Goal: Task Accomplishment & Management: Manage account settings

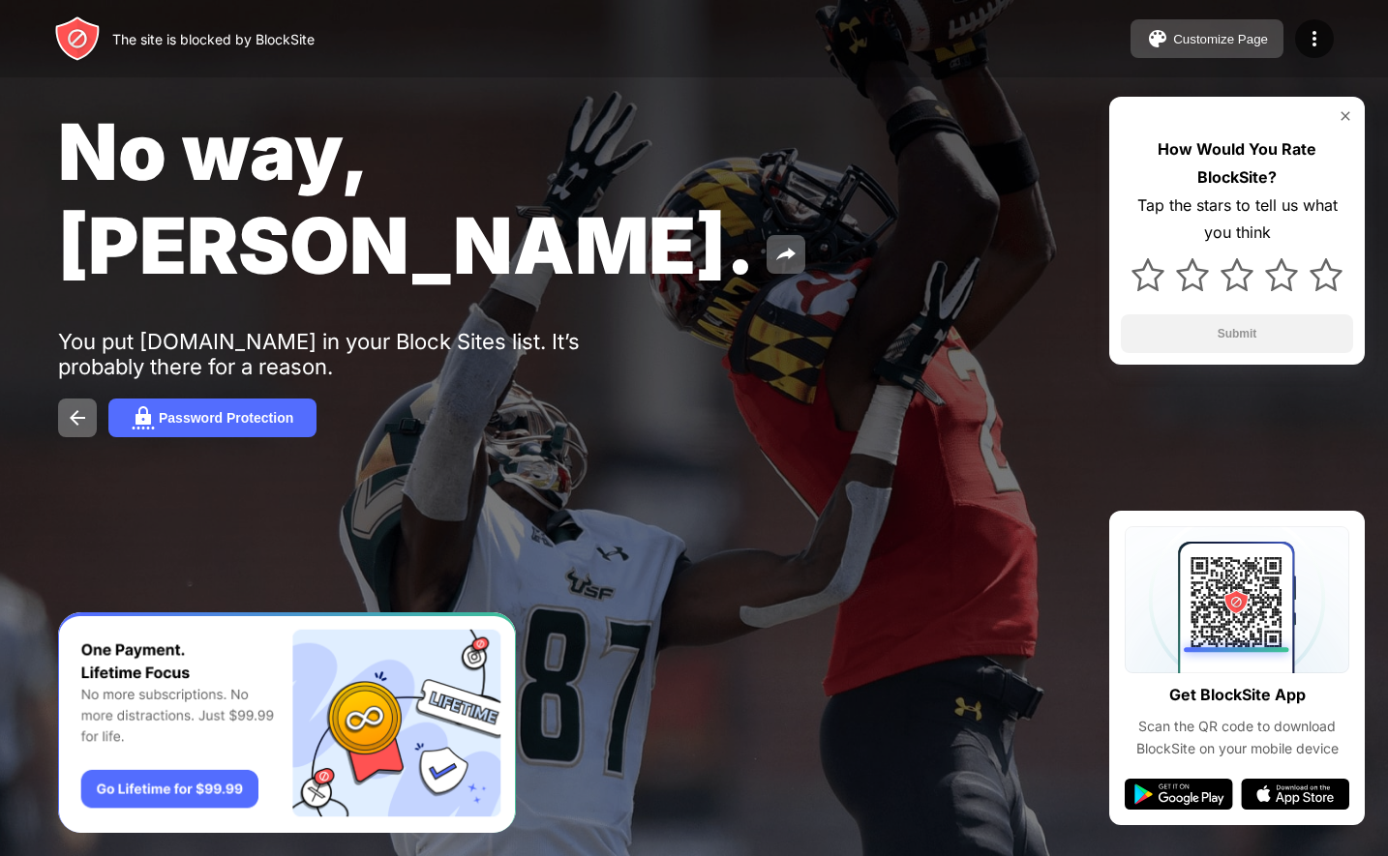
click at [1235, 38] on div "Customize Page" at bounding box center [1220, 39] width 95 height 15
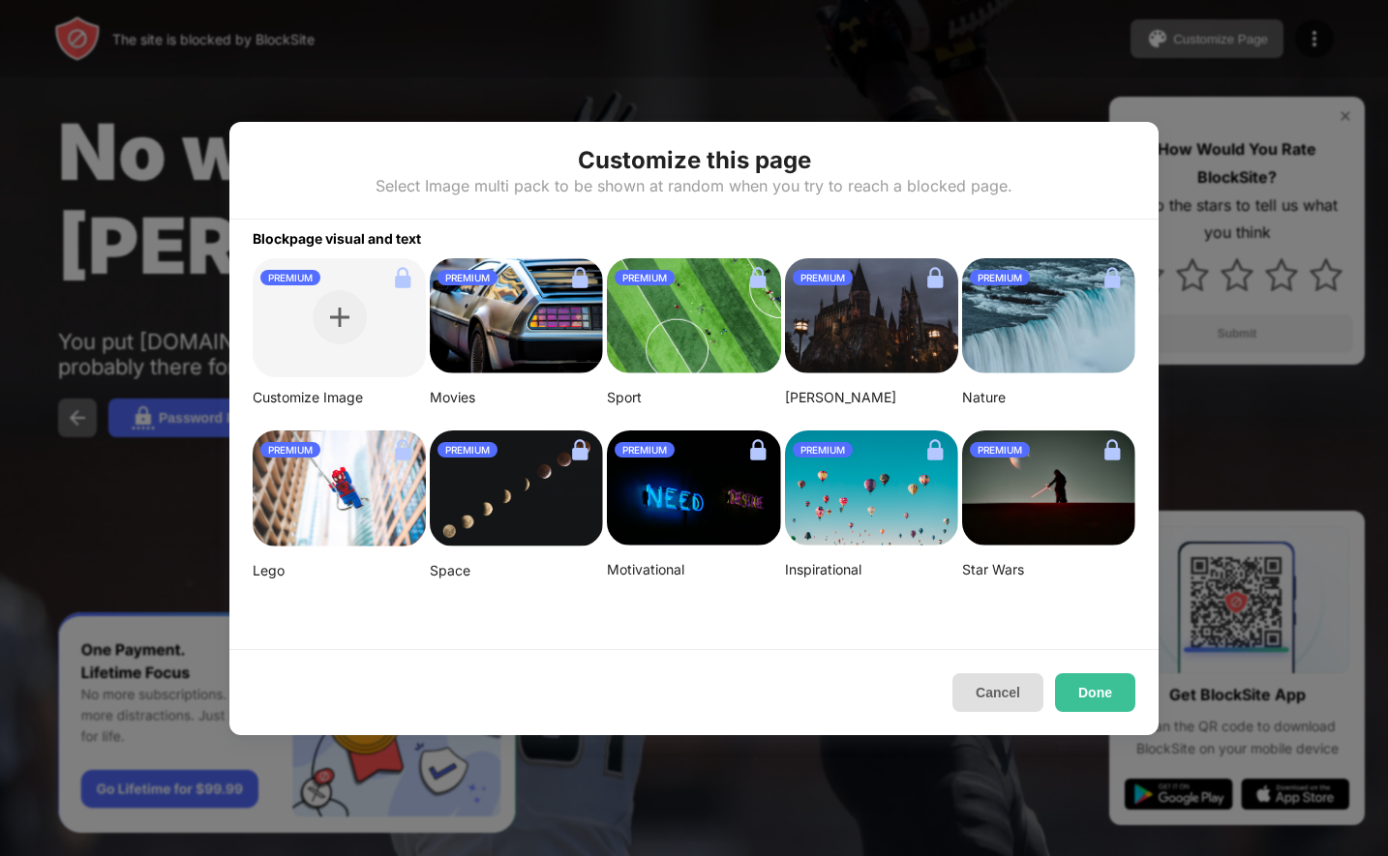
click at [1009, 684] on button "Cancel" at bounding box center [997, 693] width 91 height 39
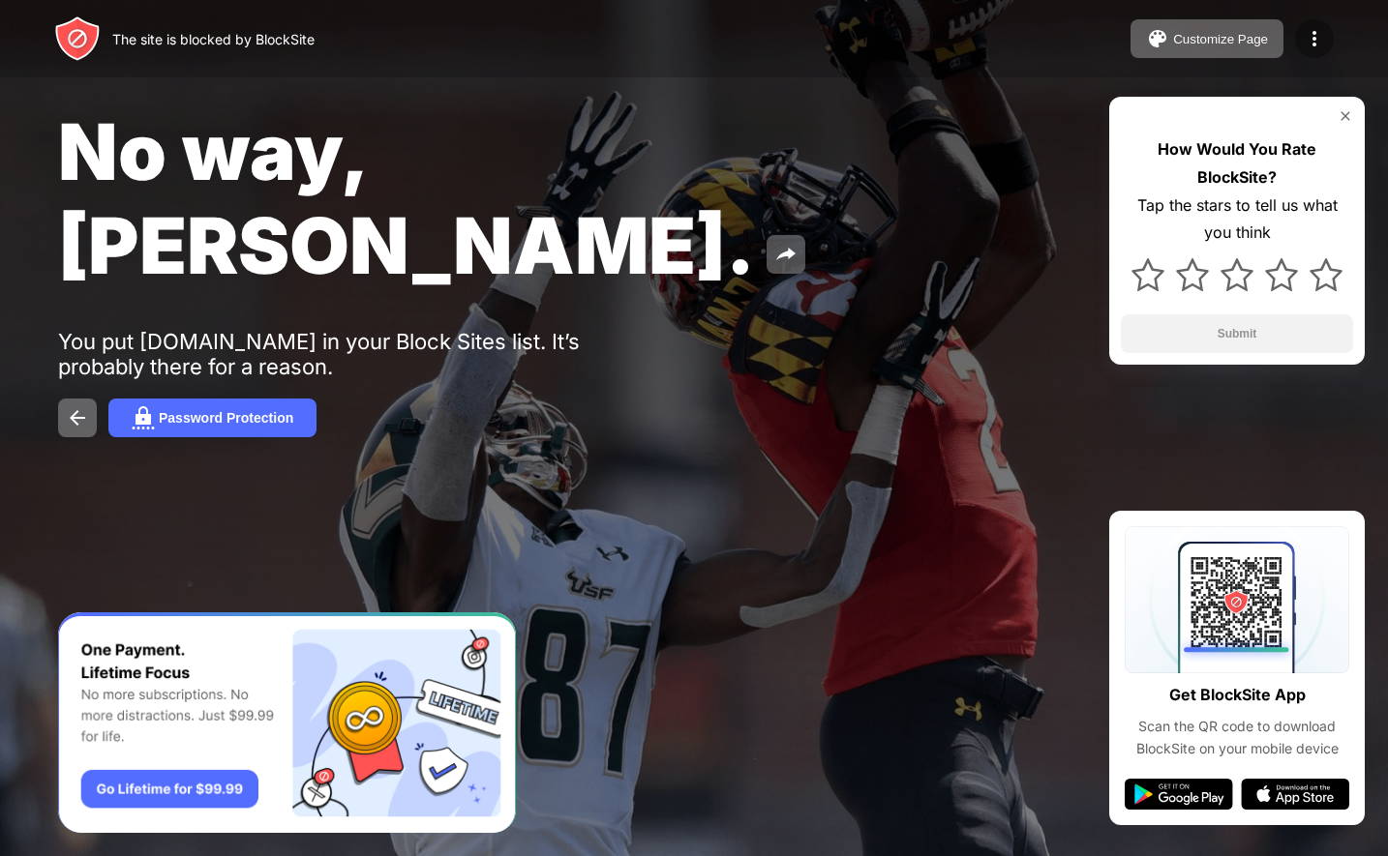
click at [1318, 26] on div at bounding box center [1314, 38] width 39 height 39
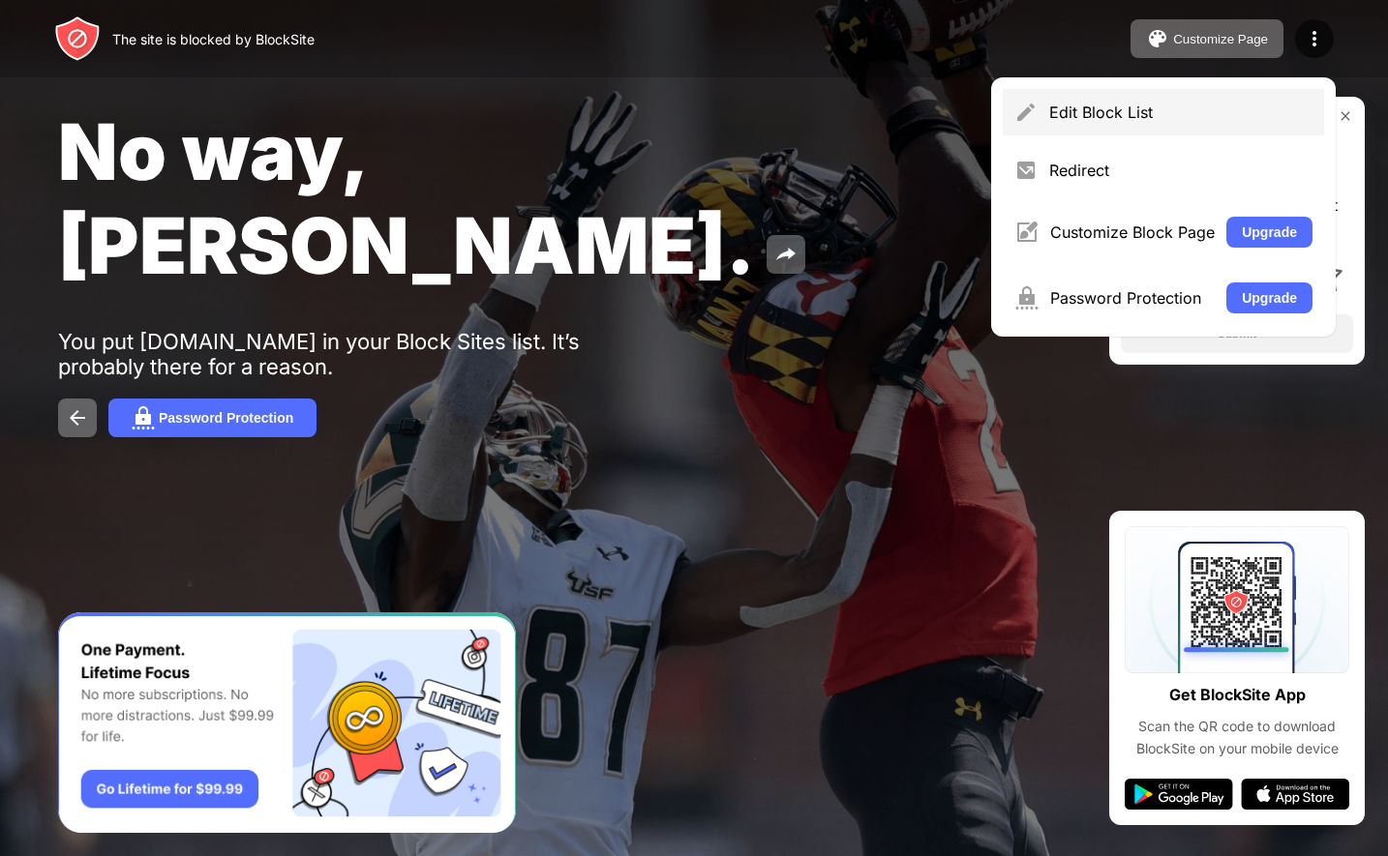
click at [1194, 115] on div "Edit Block List" at bounding box center [1180, 112] width 263 height 19
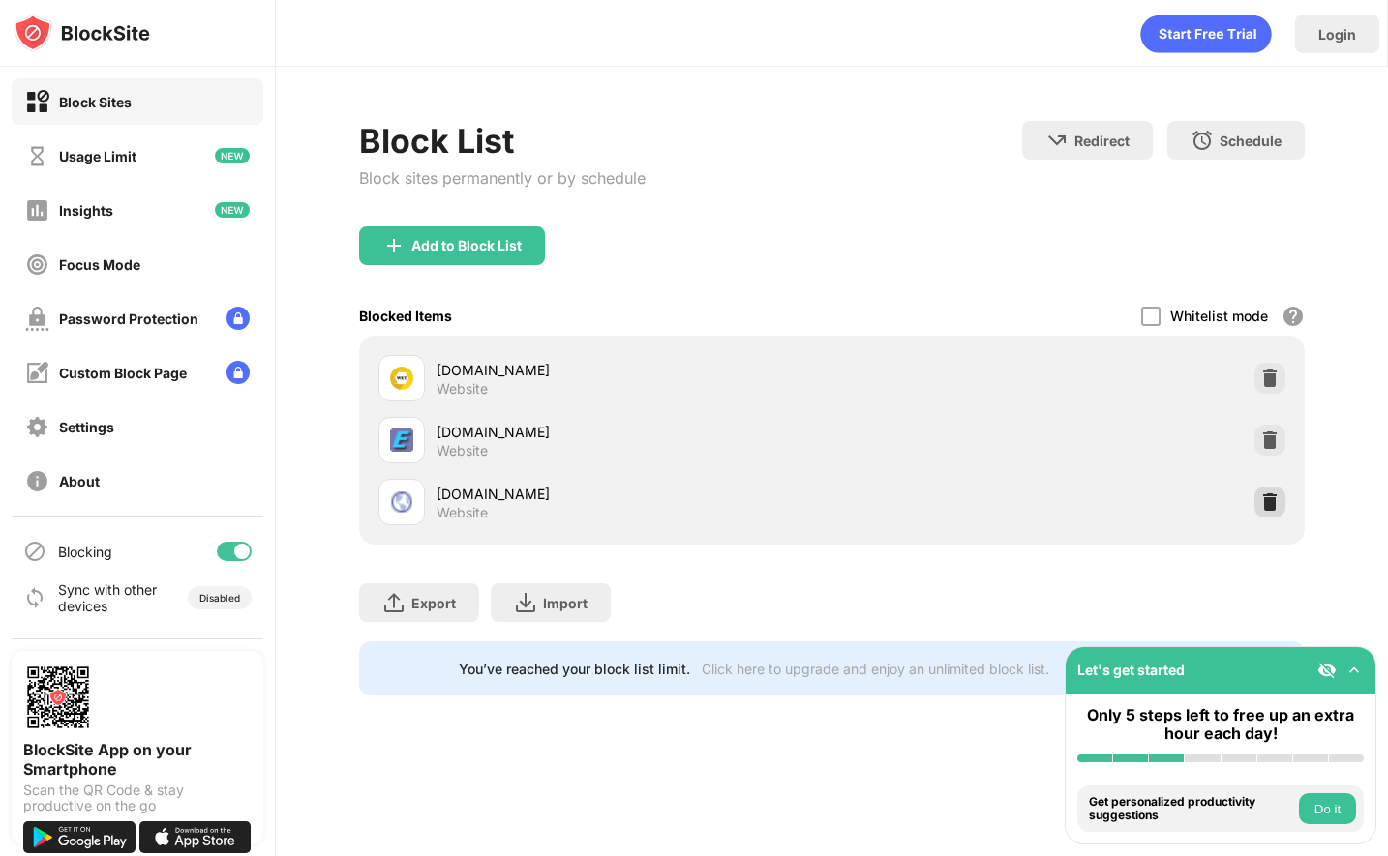
click at [1274, 503] on img at bounding box center [1269, 502] width 19 height 19
